Goal: Information Seeking & Learning: Learn about a topic

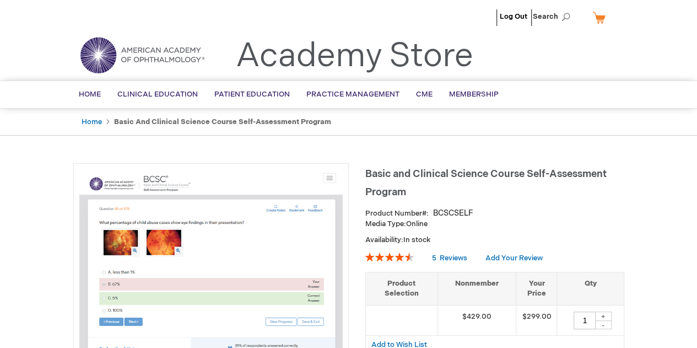
click at [95, 90] on span "Home" at bounding box center [90, 94] width 22 height 9
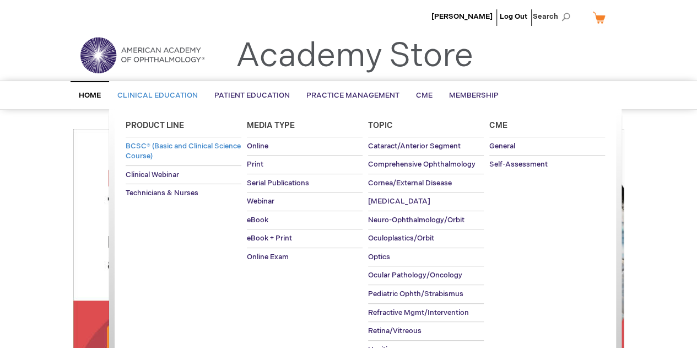
click at [155, 146] on span "BCSC® (Basic and Clinical Science Course)" at bounding box center [183, 151] width 115 height 19
